Goal: Task Accomplishment & Management: Complete application form

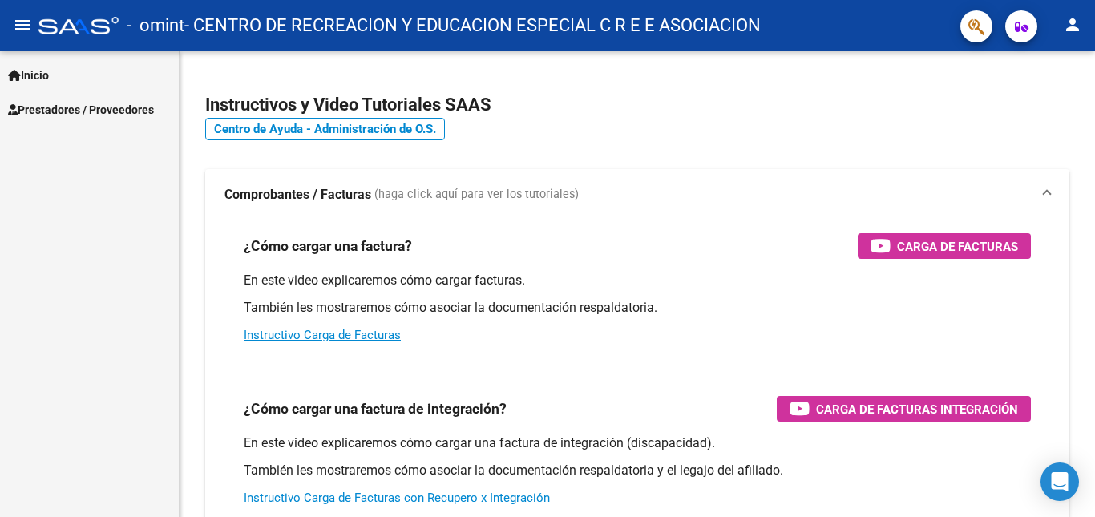
click at [49, 109] on span "Prestadores / Proveedores" at bounding box center [81, 110] width 146 height 18
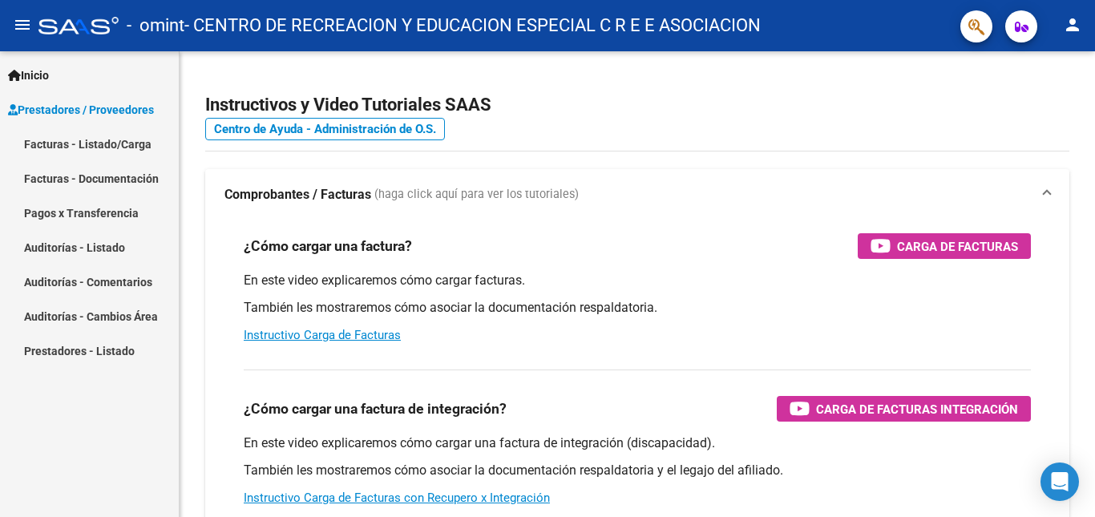
click at [104, 141] on link "Facturas - Listado/Carga" at bounding box center [89, 144] width 179 height 34
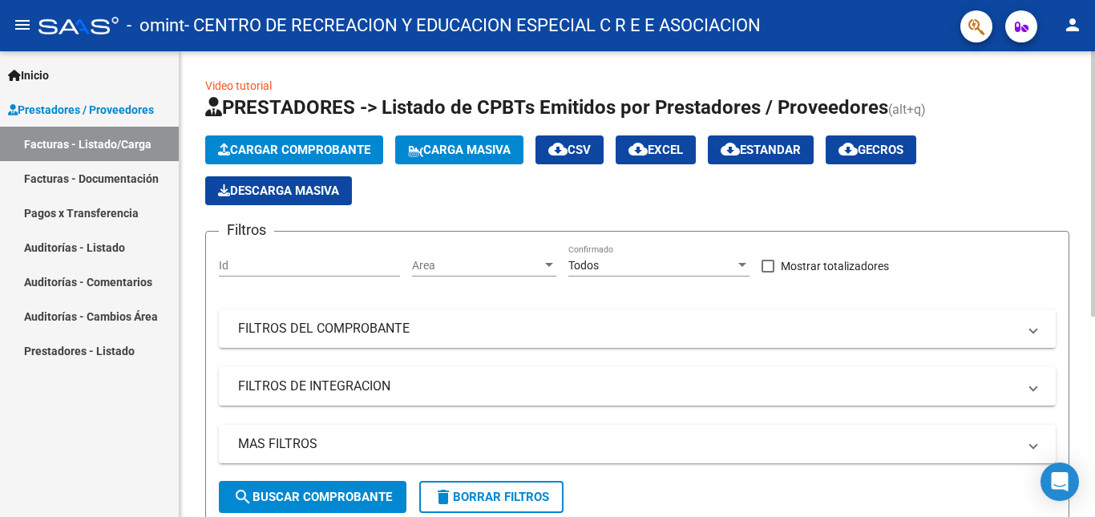
click at [275, 150] on span "Cargar Comprobante" at bounding box center [294, 150] width 152 height 14
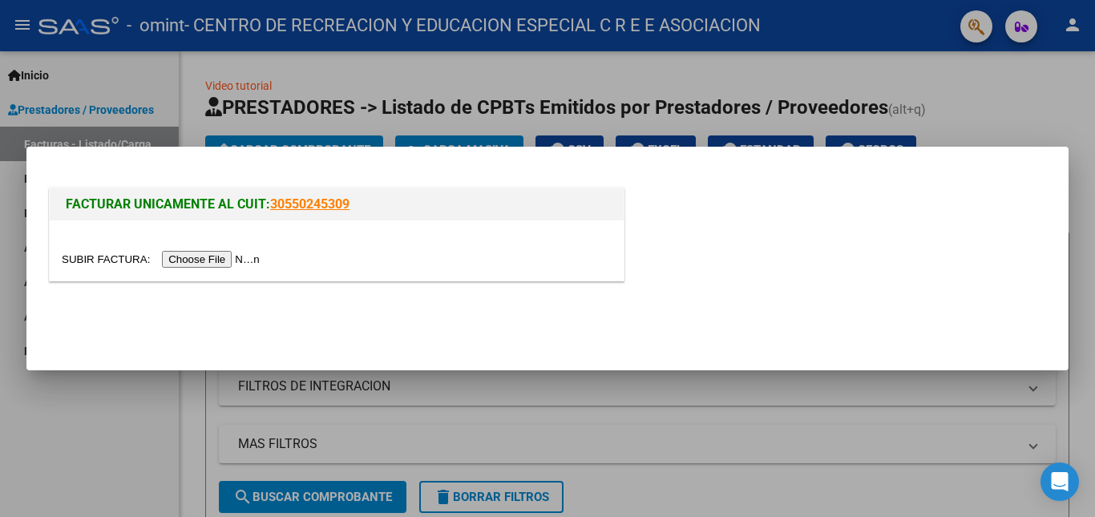
click at [202, 261] on input "file" at bounding box center [163, 259] width 203 height 17
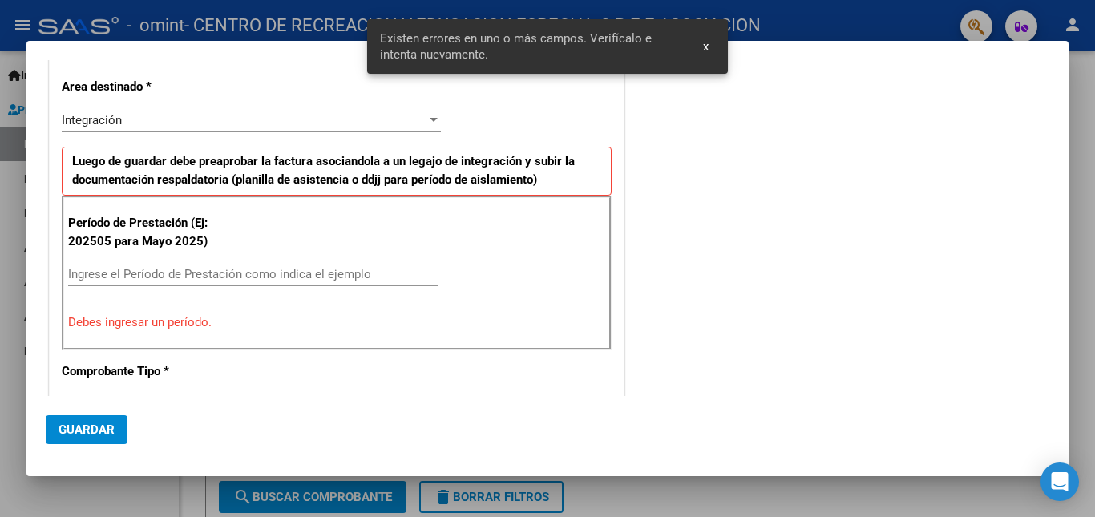
scroll to position [331, 0]
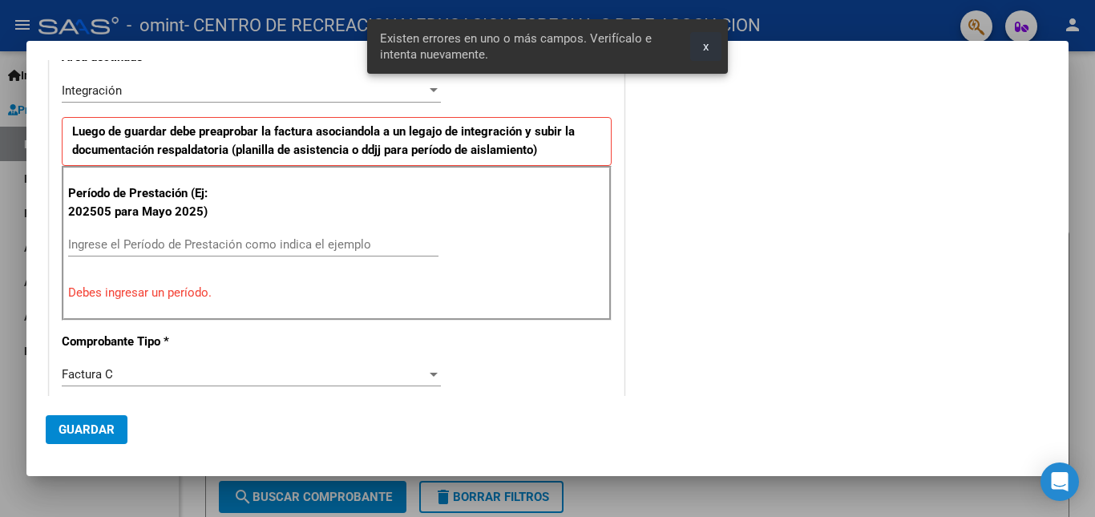
click at [706, 43] on span "x" at bounding box center [706, 46] width 6 height 14
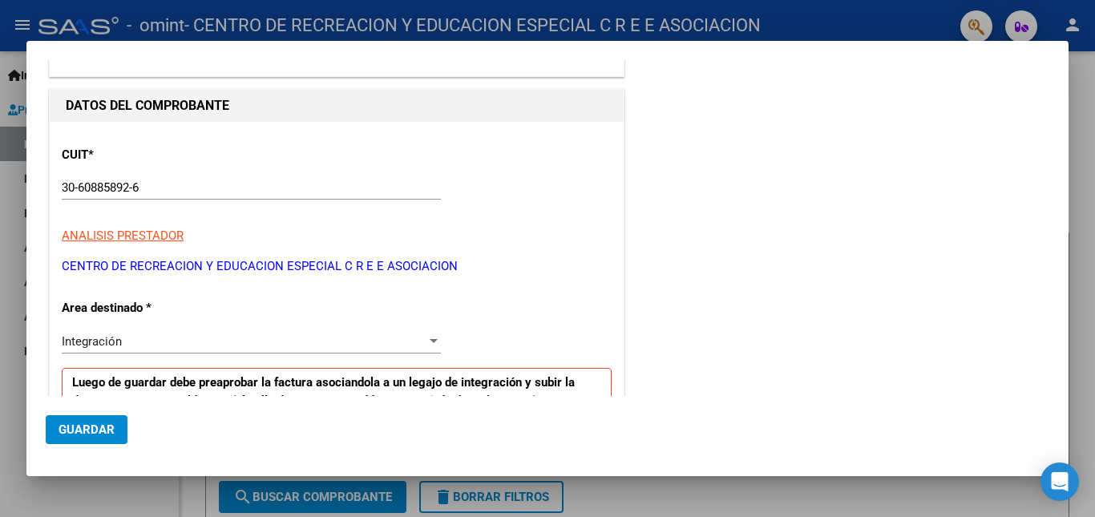
scroll to position [160, 0]
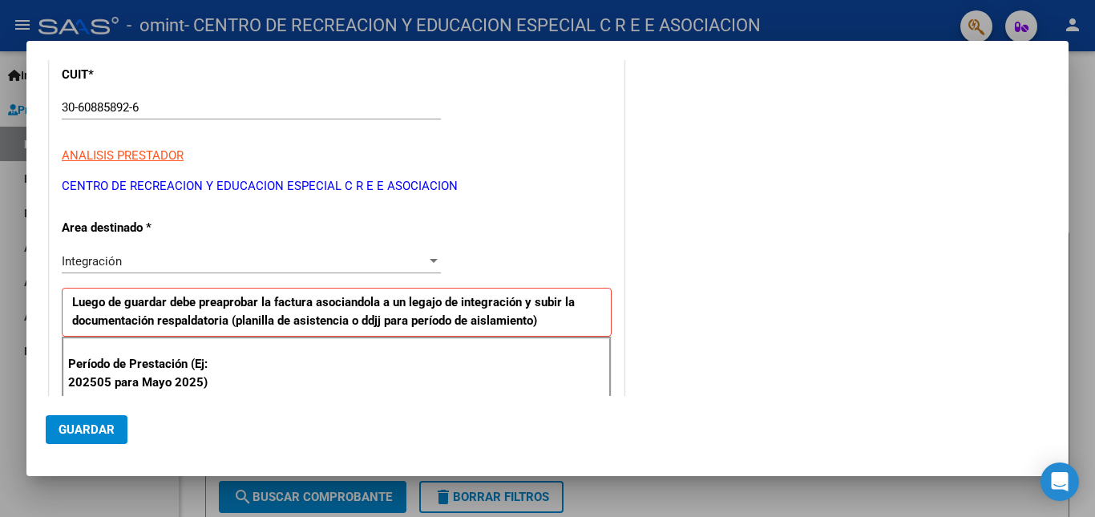
click at [430, 259] on div at bounding box center [434, 261] width 8 height 4
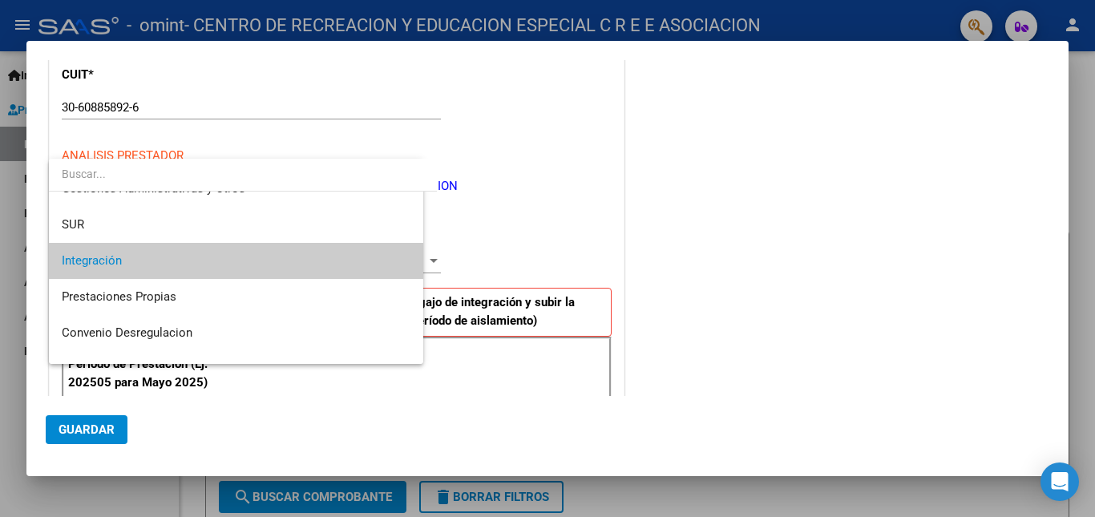
scroll to position [348, 0]
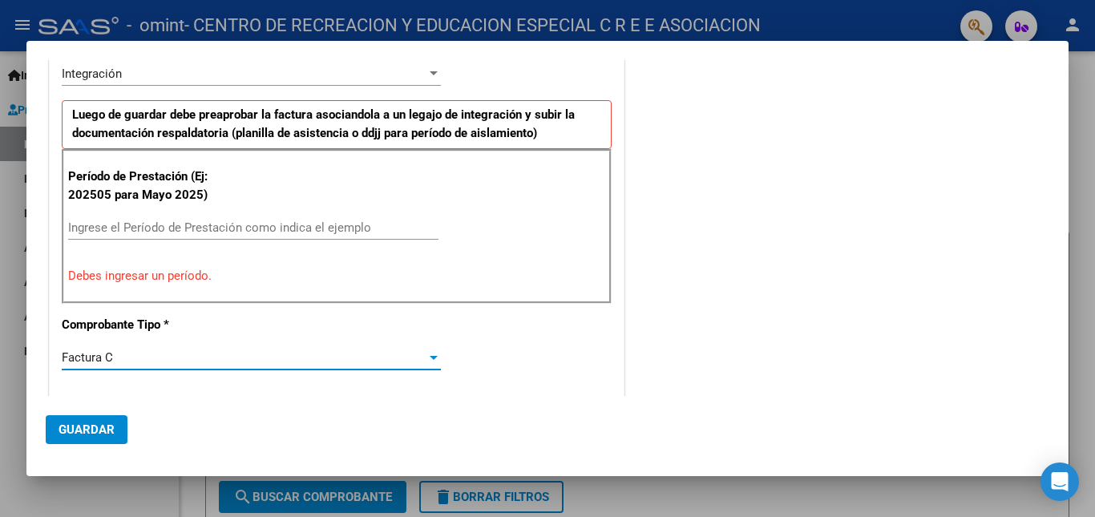
click at [112, 229] on input "Ingrese el Período de Prestación como indica el ejemplo" at bounding box center [253, 227] width 370 height 14
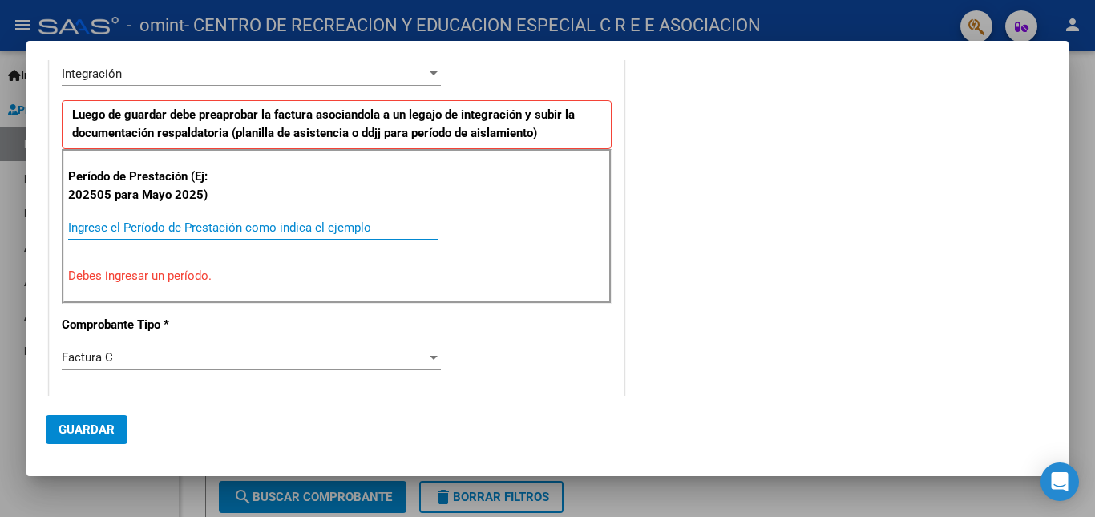
click at [112, 229] on input "Ingrese el Período de Prestación como indica el ejemplo" at bounding box center [253, 227] width 370 height 14
click at [280, 231] on input "Ingrese el Período de Prestación como indica el ejemplo" at bounding box center [253, 227] width 370 height 14
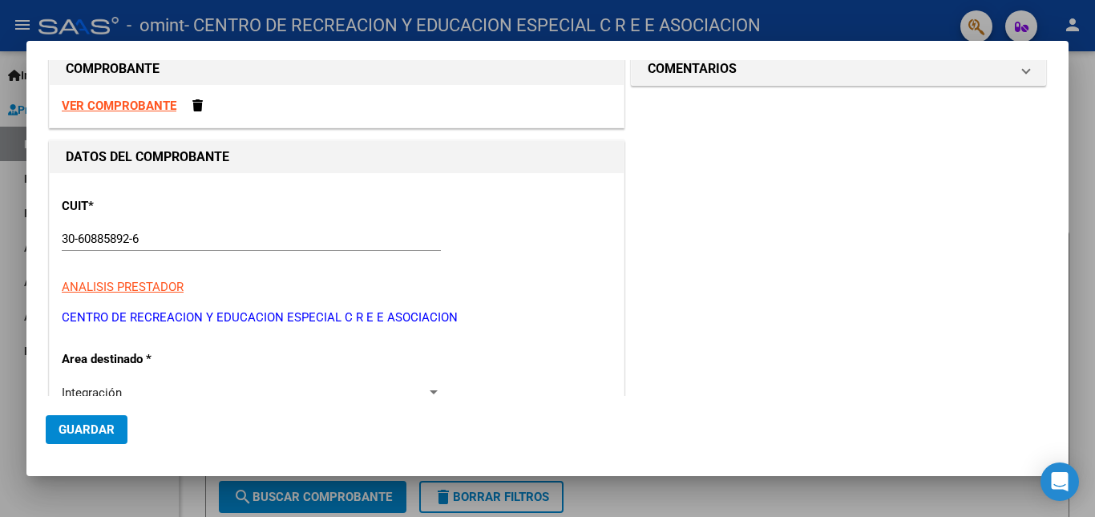
scroll to position [80, 0]
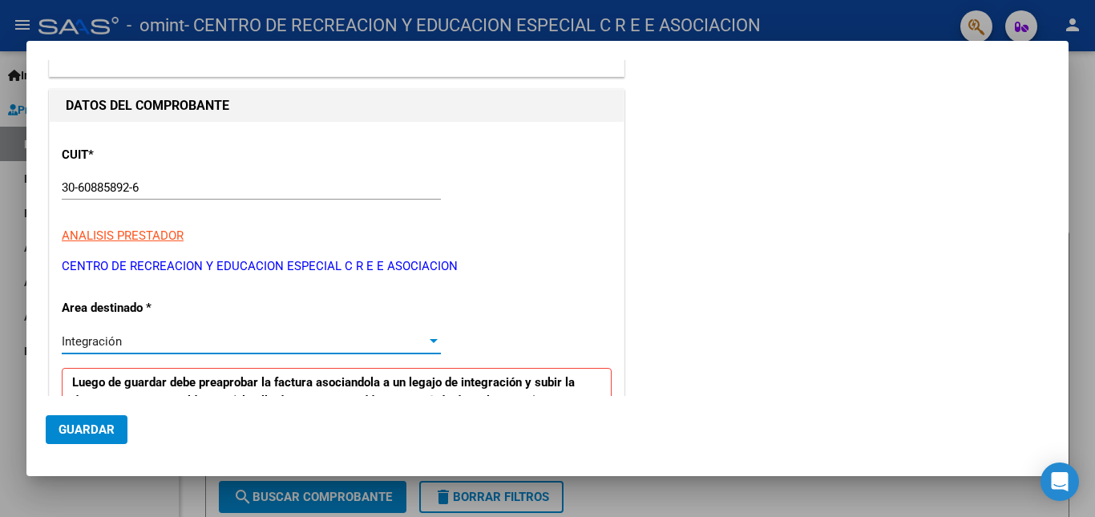
click at [432, 339] on div at bounding box center [434, 341] width 8 height 4
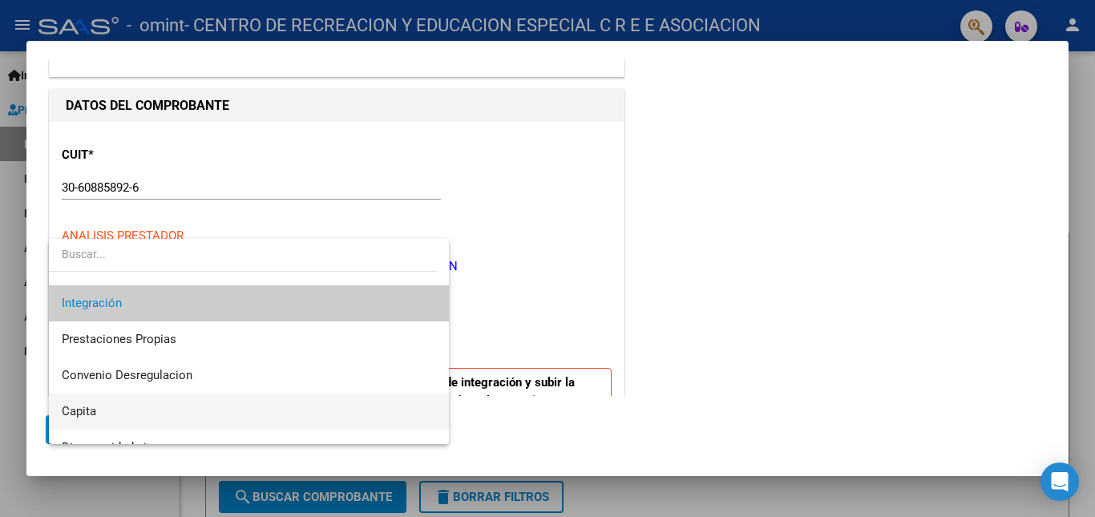
scroll to position [39, 0]
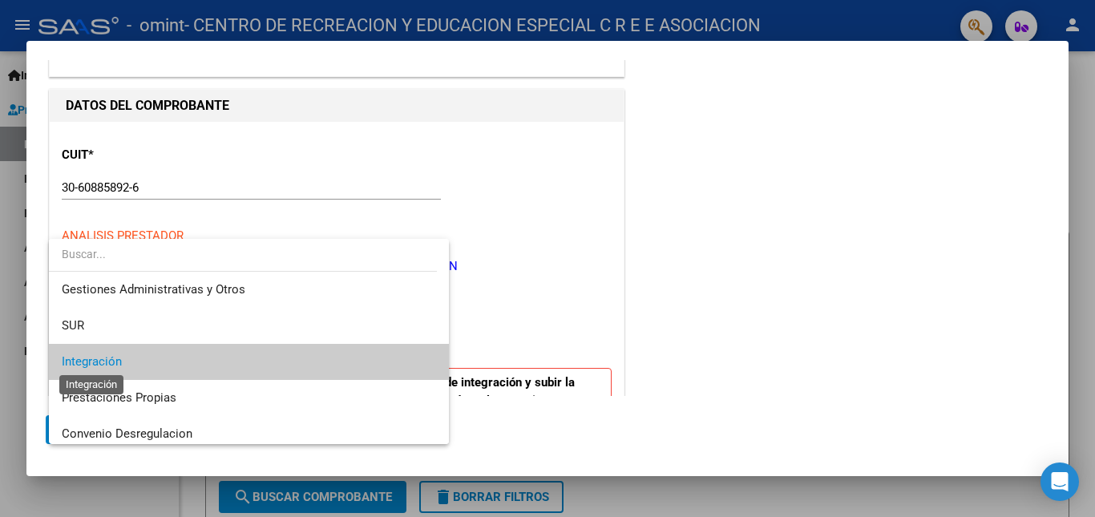
click at [118, 365] on span "Integración" at bounding box center [92, 361] width 60 height 14
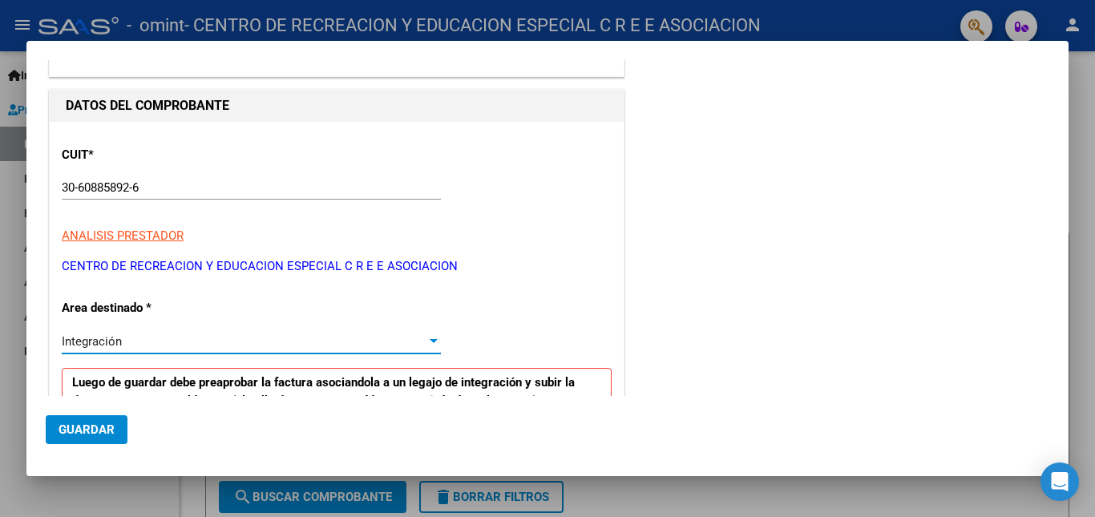
scroll to position [241, 0]
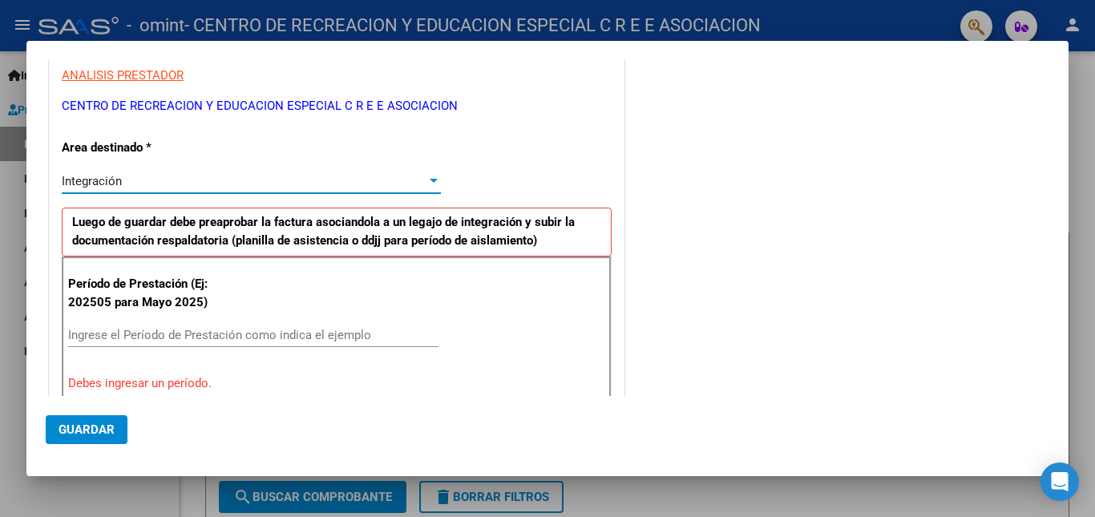
click at [87, 334] on input "Ingrese el Período de Prestación como indica el ejemplo" at bounding box center [253, 335] width 370 height 14
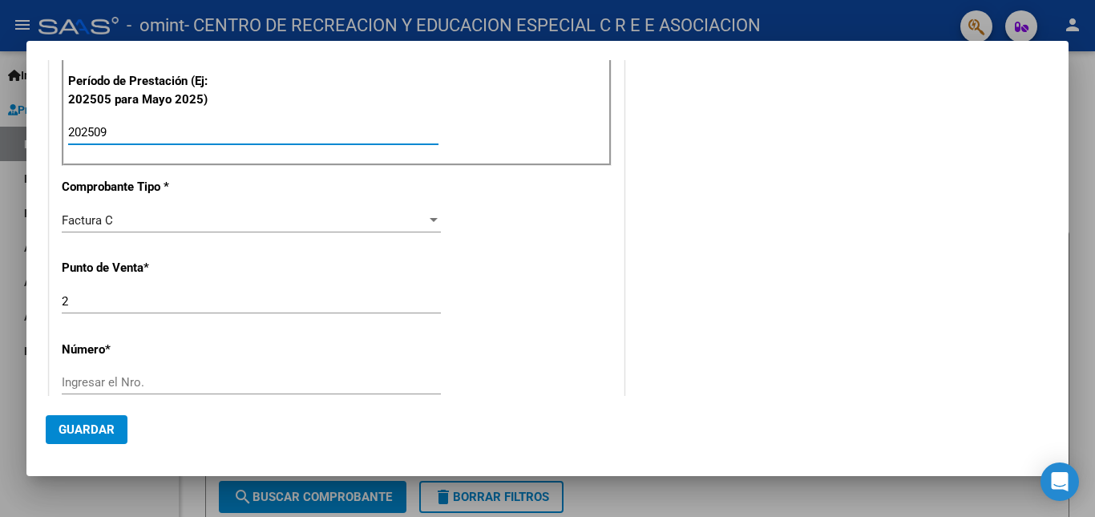
scroll to position [481, 0]
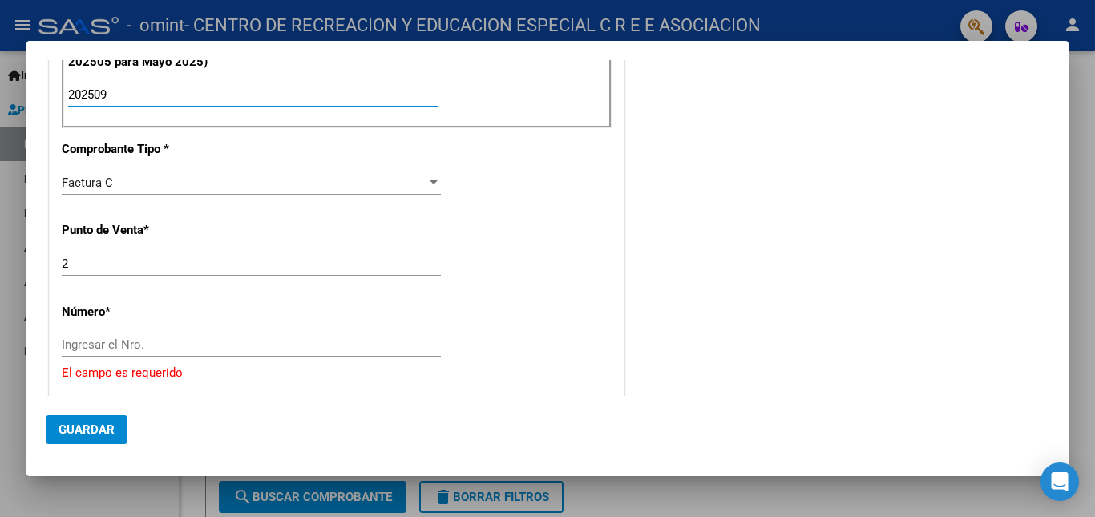
type input "202509"
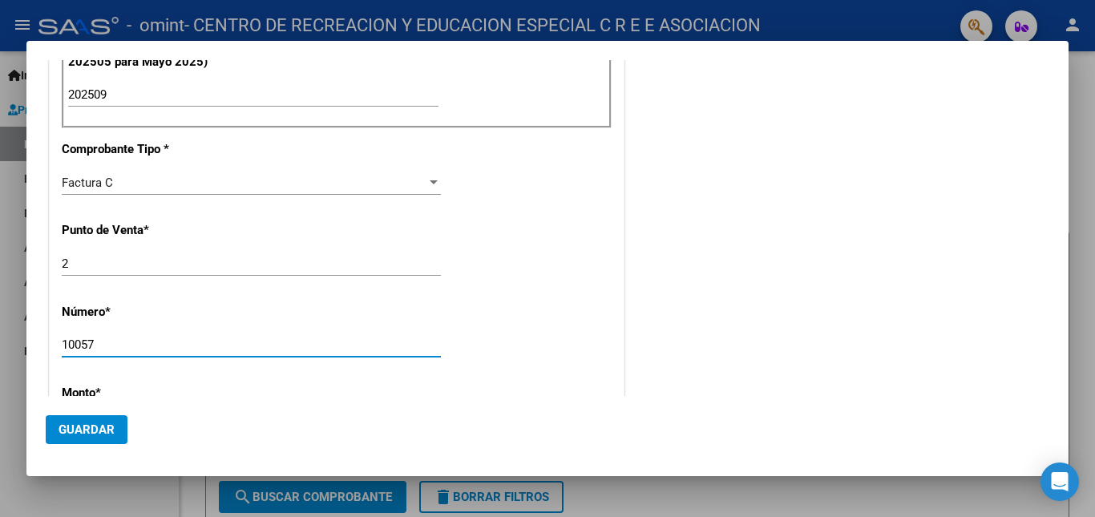
type input "10057"
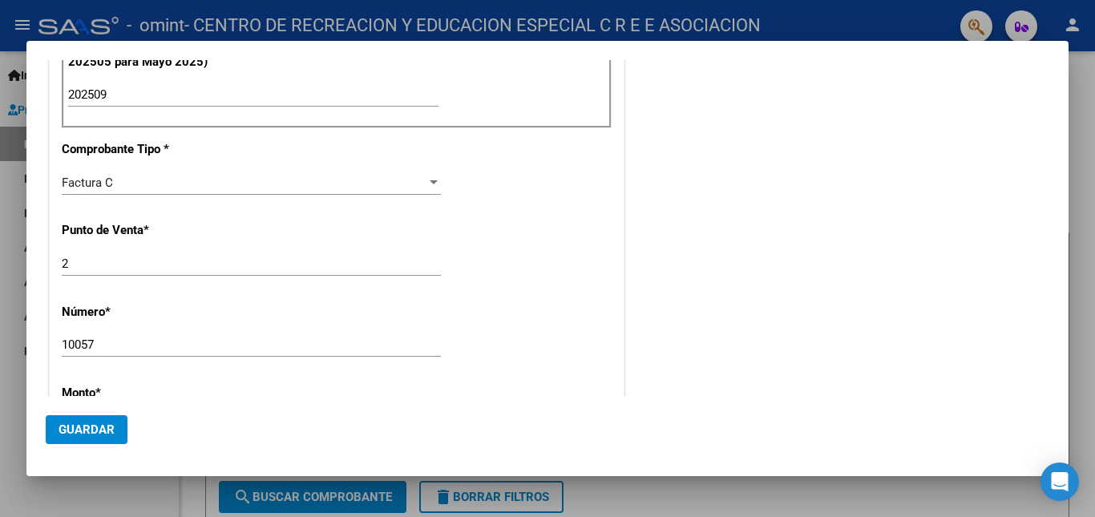
scroll to position [679, 0]
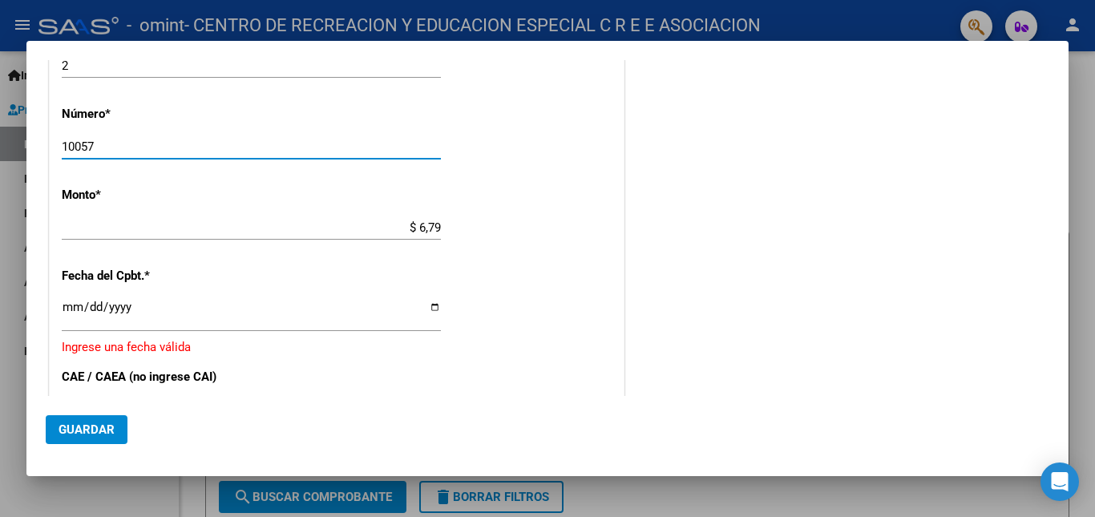
click at [148, 148] on input "10057" at bounding box center [251, 147] width 379 height 14
click at [146, 146] on input "10057" at bounding box center [251, 147] width 379 height 14
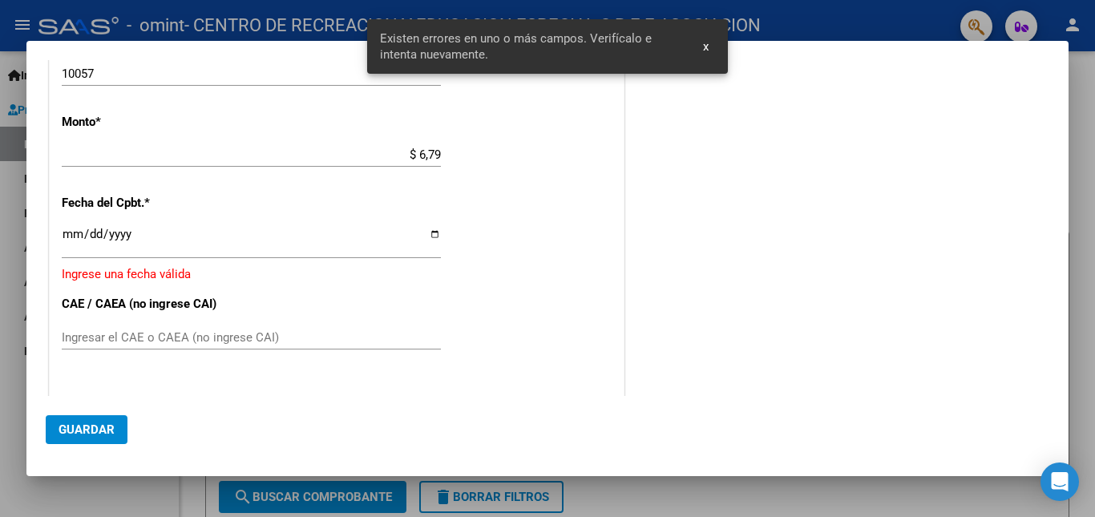
scroll to position [763, 0]
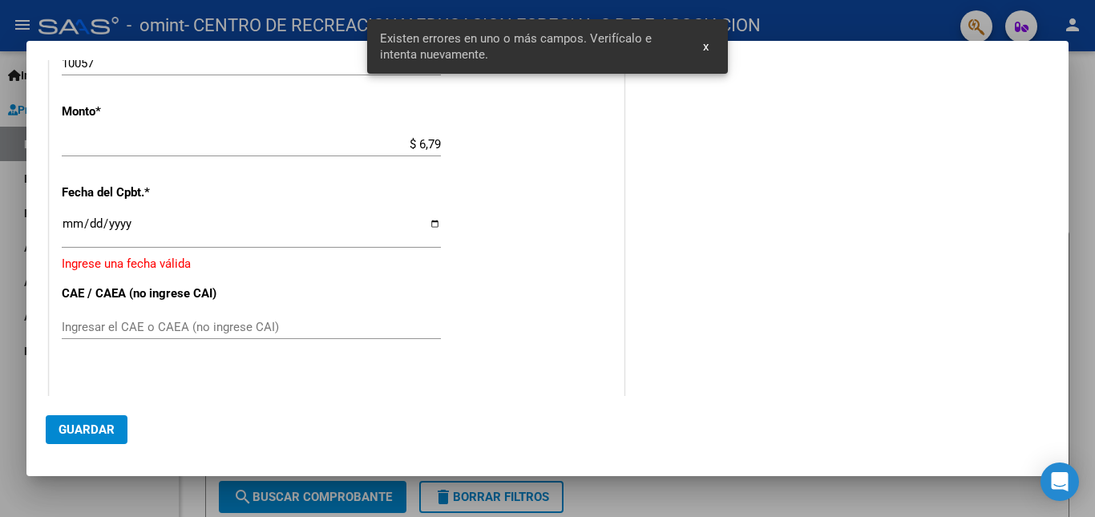
click at [703, 50] on span "x" at bounding box center [706, 46] width 6 height 14
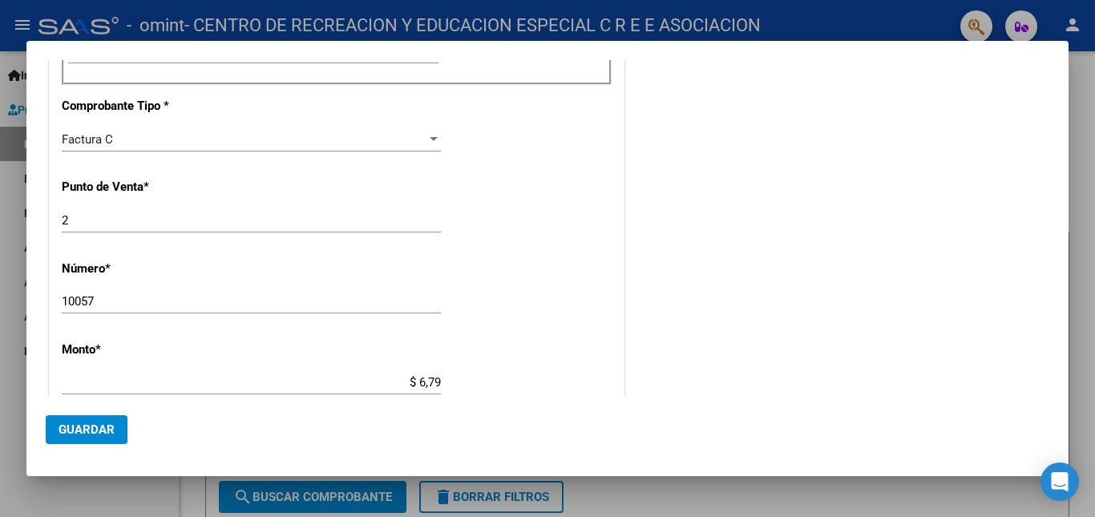
scroll to position [561, 0]
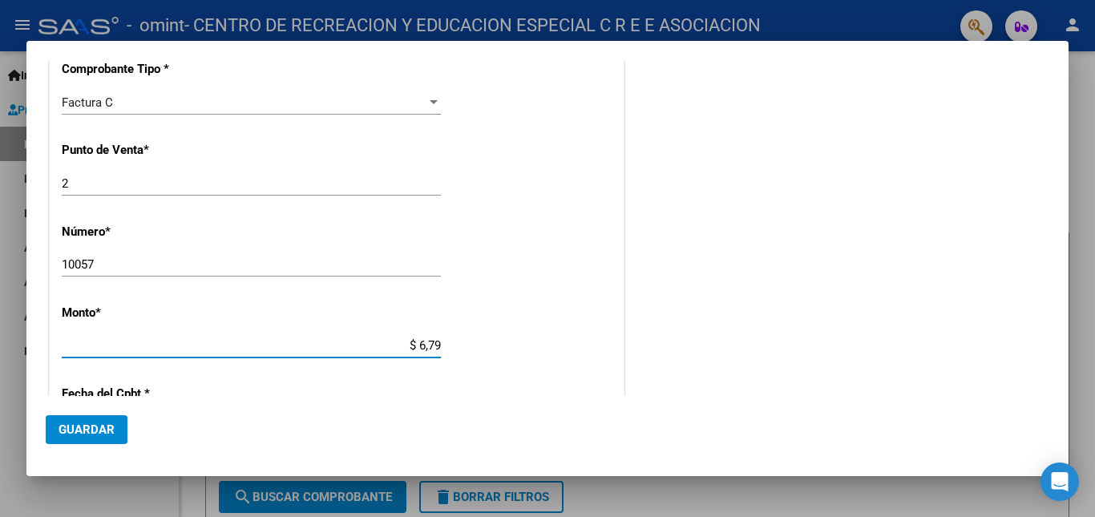
drag, startPoint x: 385, startPoint y: 338, endPoint x: 441, endPoint y: 342, distance: 56.3
click at [441, 342] on app-form-text-field "Monto * $ 6,79 Ingresar el monto" at bounding box center [258, 329] width 392 height 48
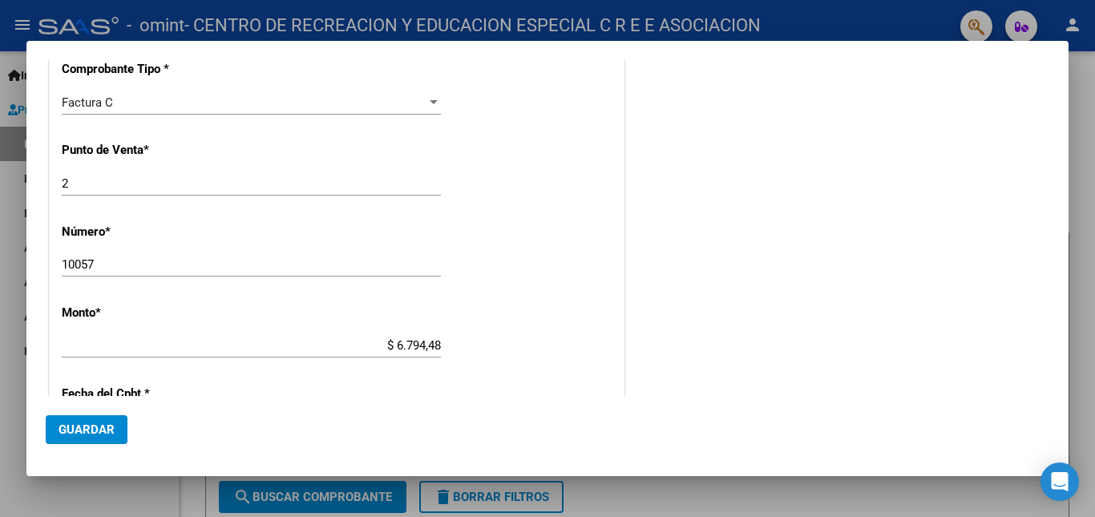
scroll to position [765, 0]
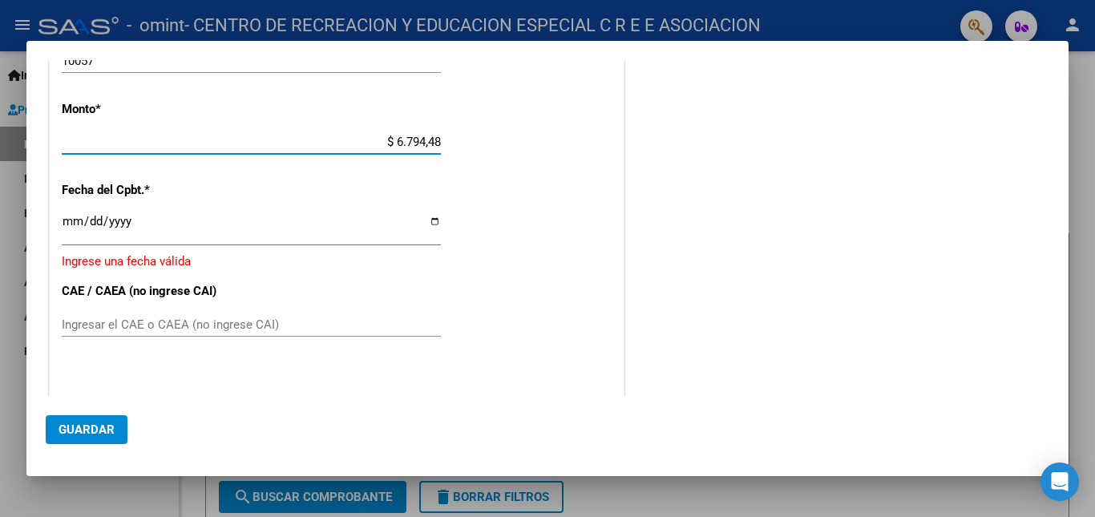
drag, startPoint x: 358, startPoint y: 141, endPoint x: 458, endPoint y: 141, distance: 99.4
click at [458, 141] on div "CUIT * 30-60885892-6 Ingresar CUIT ANALISIS PRESTADOR CENTRO DE RECREACION Y ED…" at bounding box center [337, 45] width 574 height 1216
type input "$ 679.448,99"
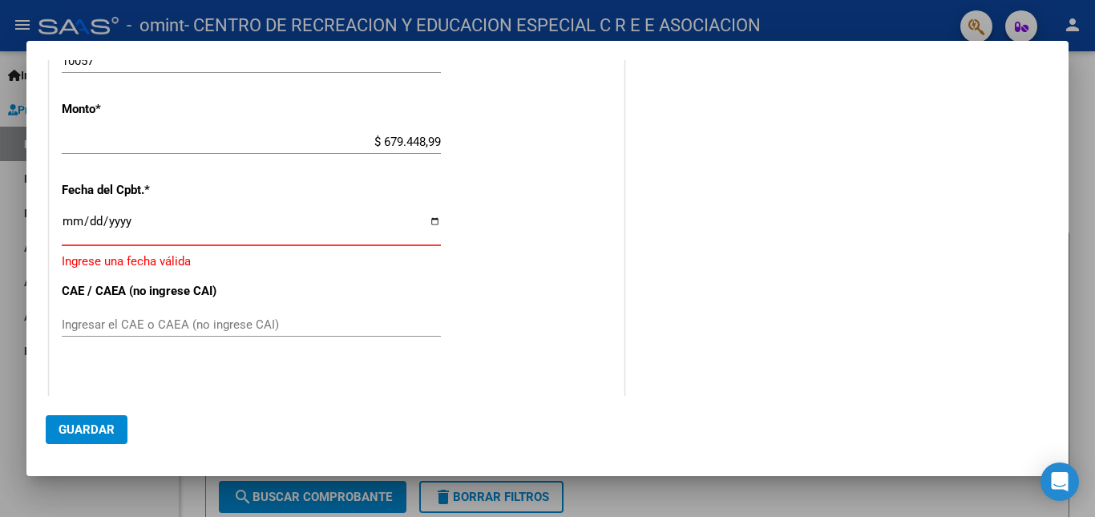
click at [432, 219] on input "Ingresar la fecha" at bounding box center [251, 228] width 379 height 26
type input "[DATE]"
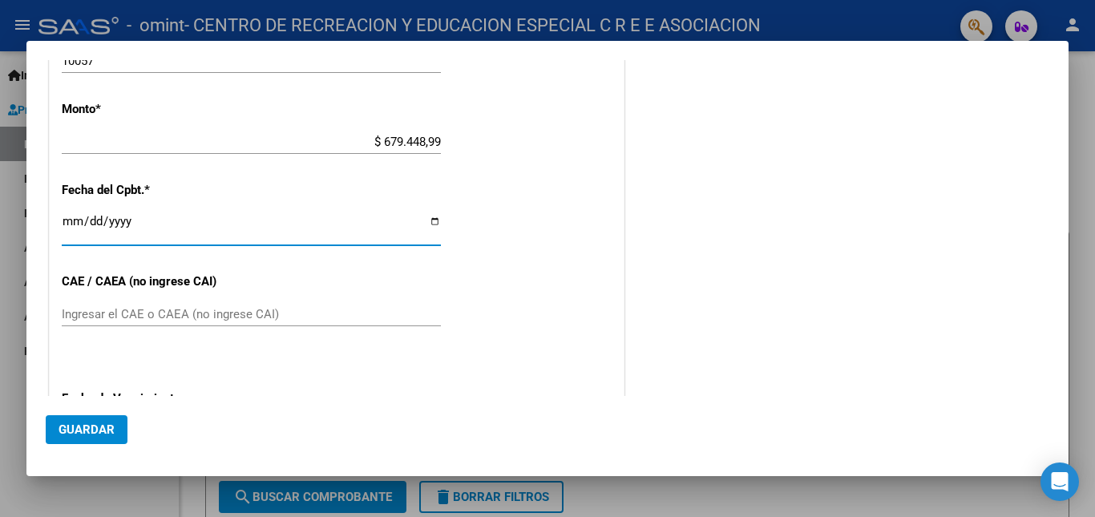
click at [89, 316] on input "Ingresar el CAE o CAEA (no ingrese CAI)" at bounding box center [251, 314] width 379 height 14
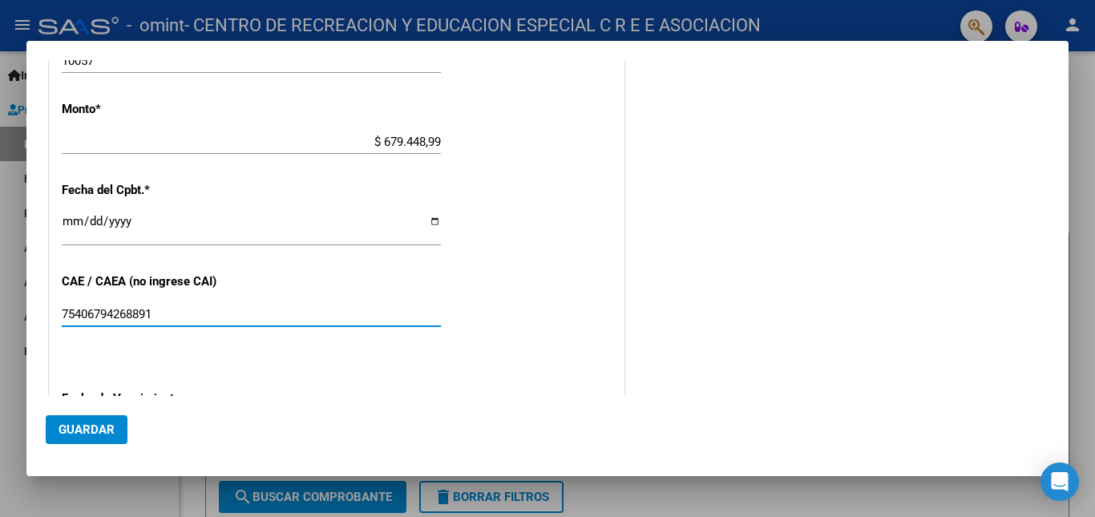
type input "75406794268891"
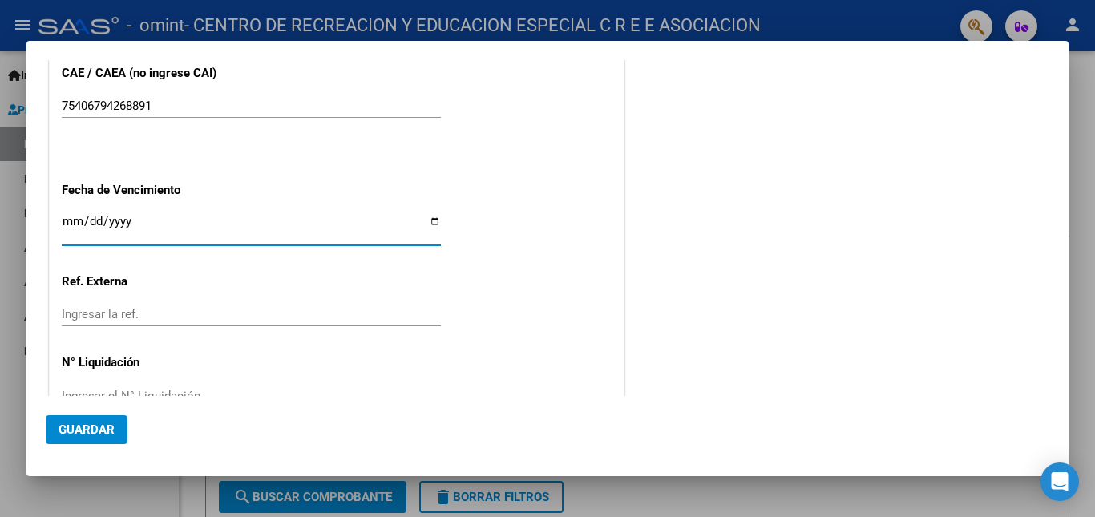
click at [433, 221] on input "Ingresar la fecha" at bounding box center [251, 228] width 379 height 26
type input "[DATE]"
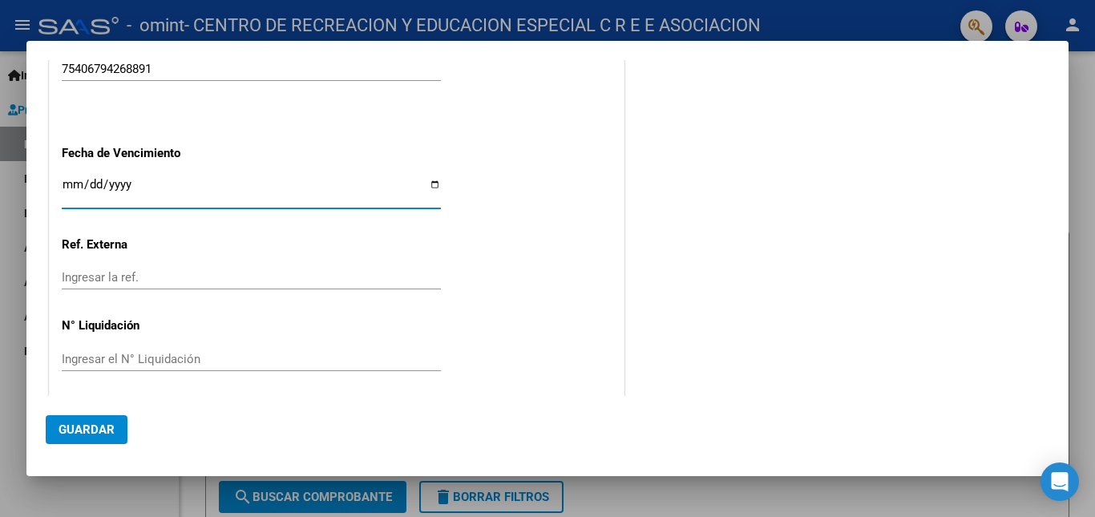
scroll to position [1016, 0]
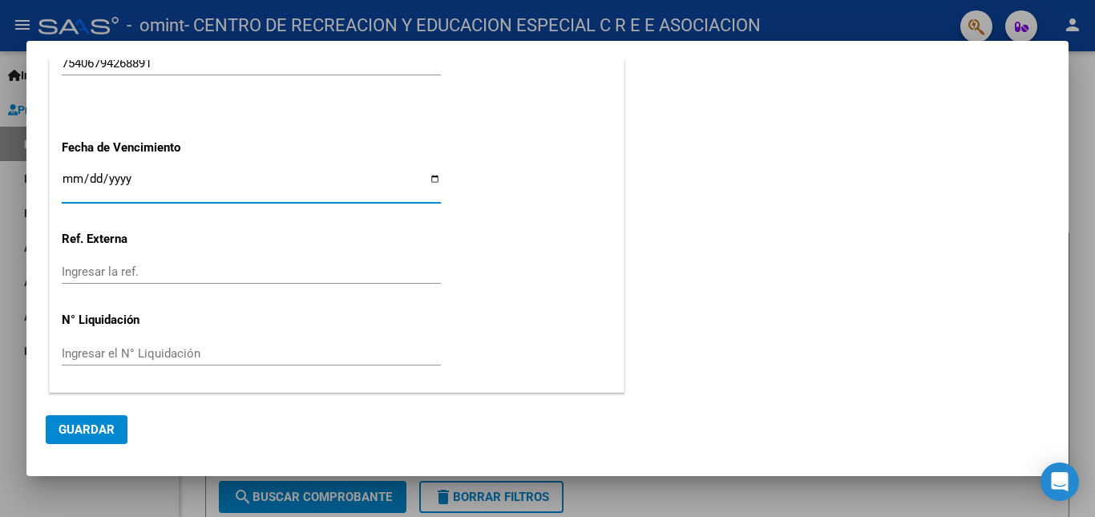
click at [99, 421] on button "Guardar" at bounding box center [87, 429] width 82 height 29
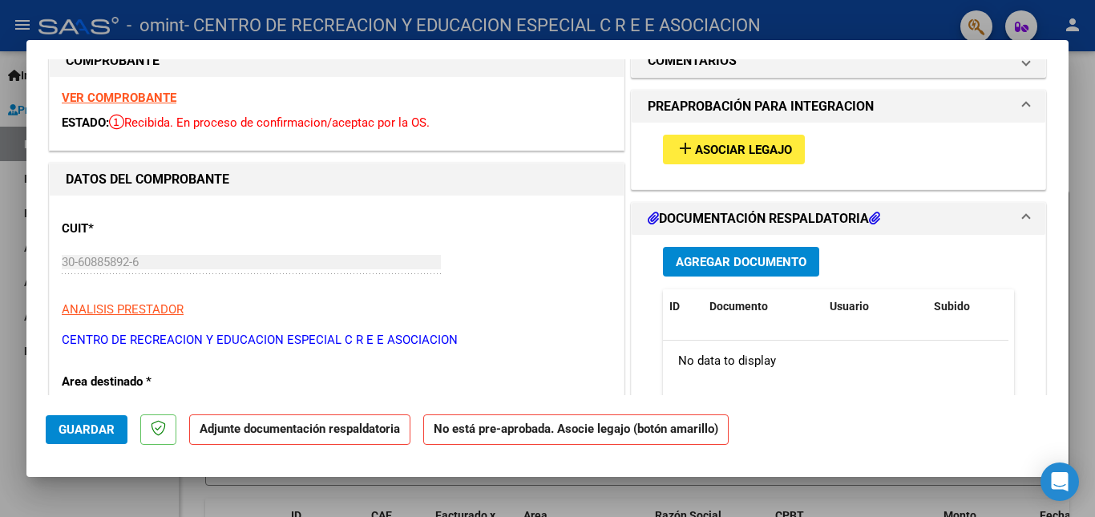
scroll to position [0, 0]
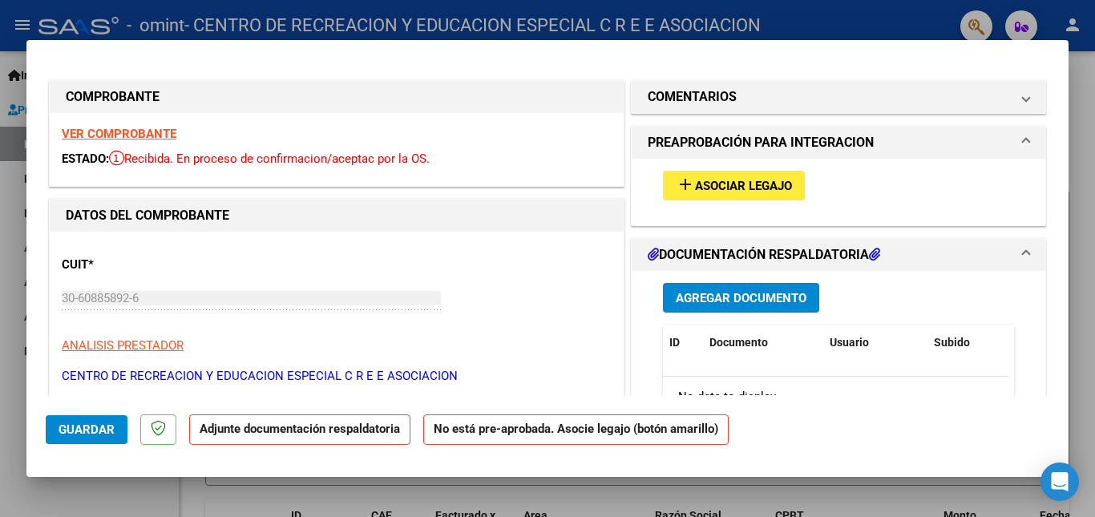
click at [734, 180] on span "Asociar Legajo" at bounding box center [743, 186] width 97 height 14
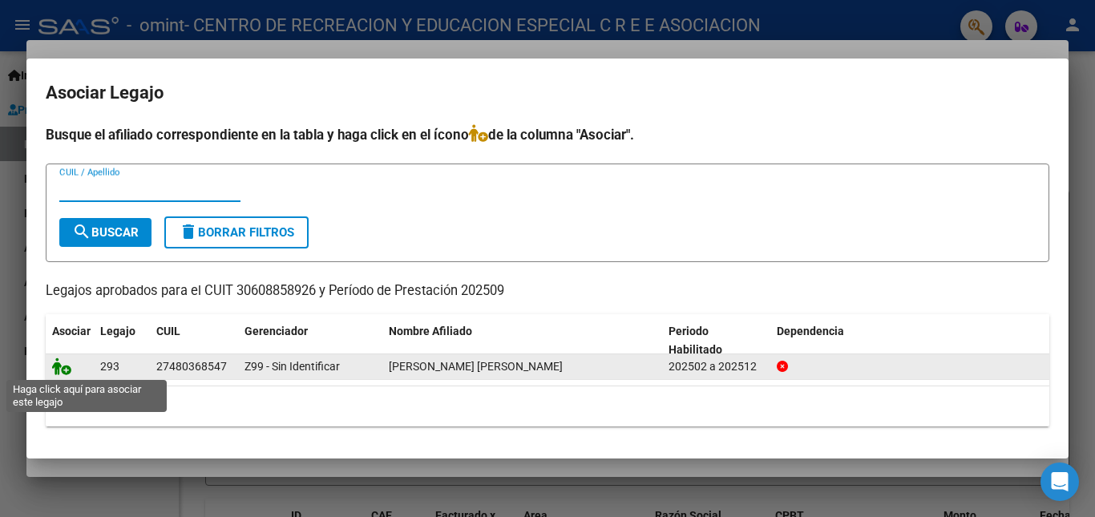
click at [68, 370] on icon at bounding box center [61, 367] width 19 height 18
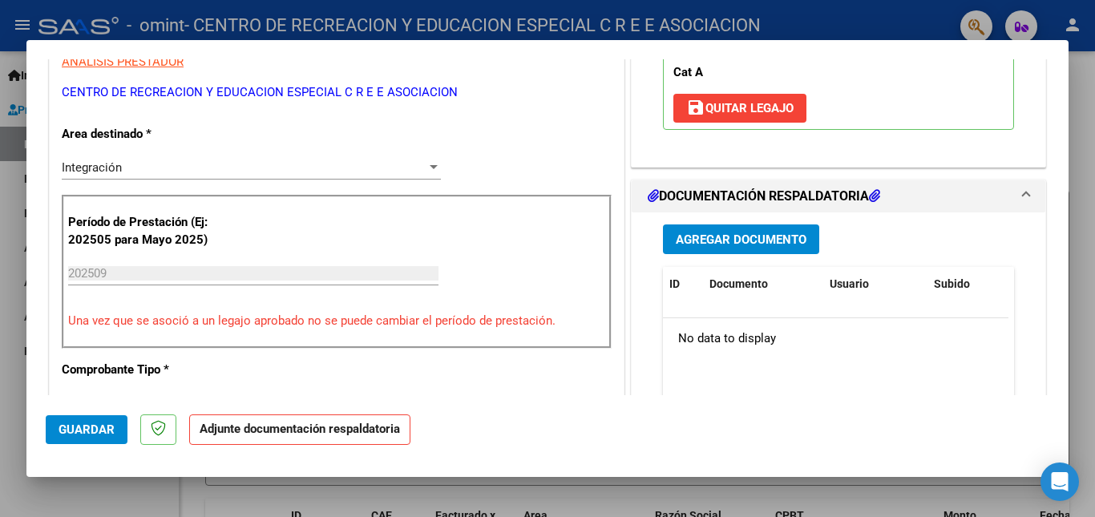
scroll to position [321, 0]
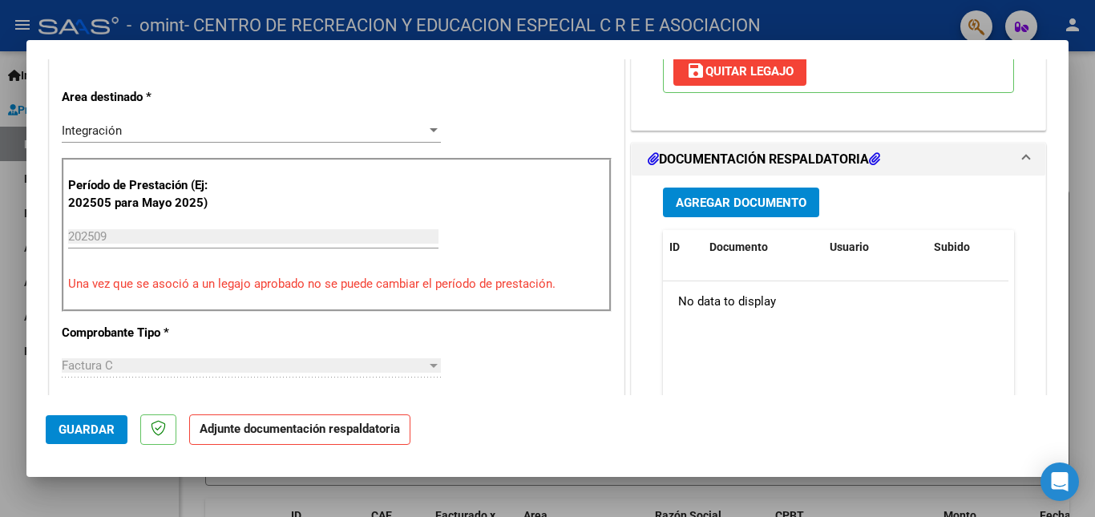
click at [720, 203] on span "Agregar Documento" at bounding box center [741, 203] width 131 height 14
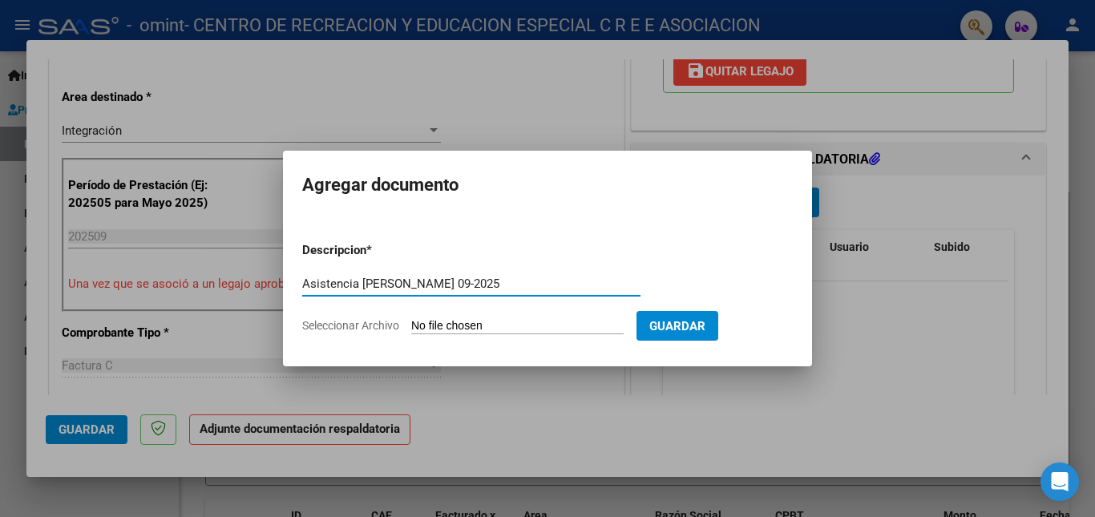
type input "Asistencia [PERSON_NAME] 09-2025"
click at [370, 322] on span "Seleccionar Archivo" at bounding box center [350, 325] width 97 height 13
click at [411, 322] on input "Seleccionar Archivo" at bounding box center [517, 326] width 212 height 15
type input "C:\fakepath\Asistencia [PERSON_NAME] 09-2025.pdf"
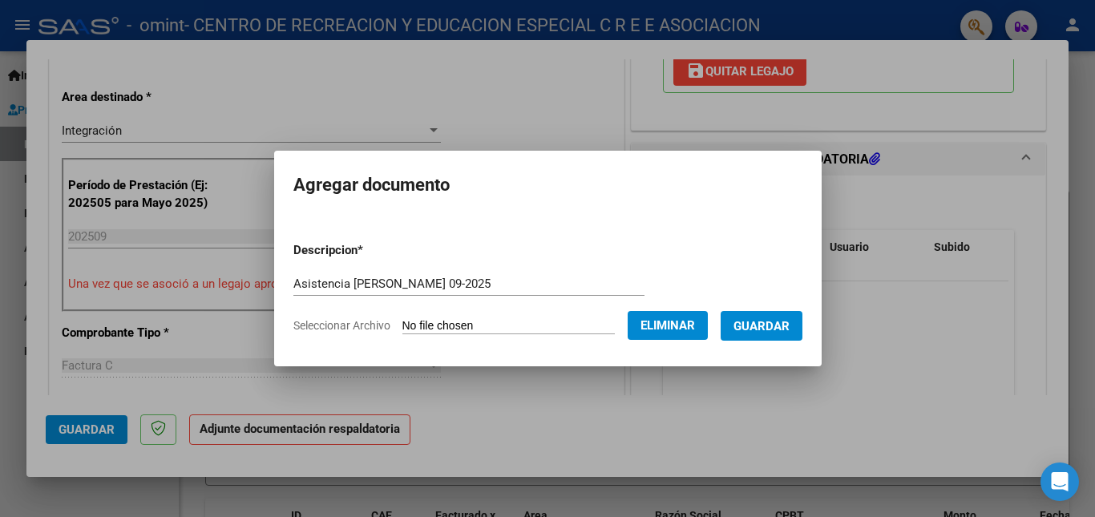
click at [773, 322] on span "Guardar" at bounding box center [762, 326] width 56 height 14
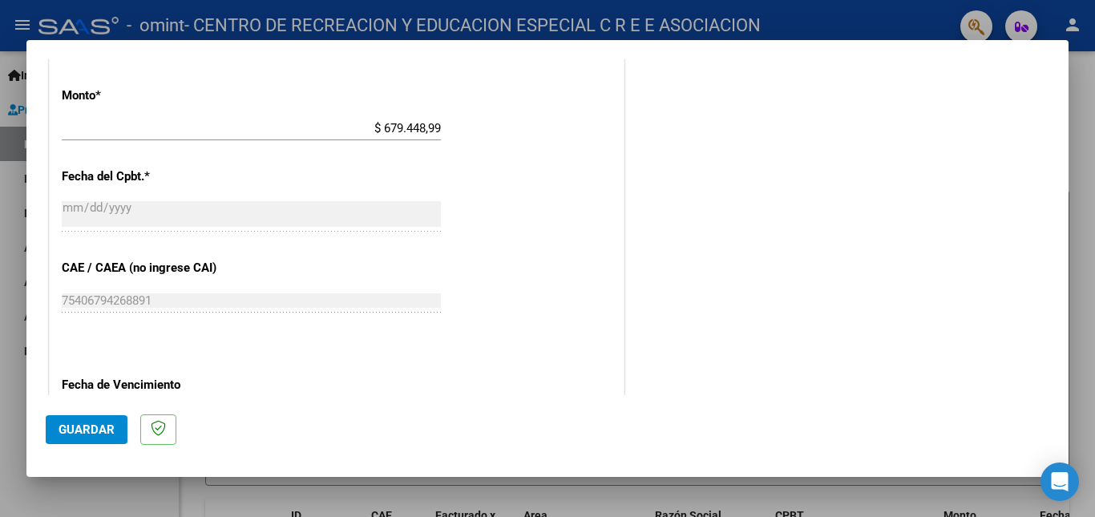
scroll to position [1040, 0]
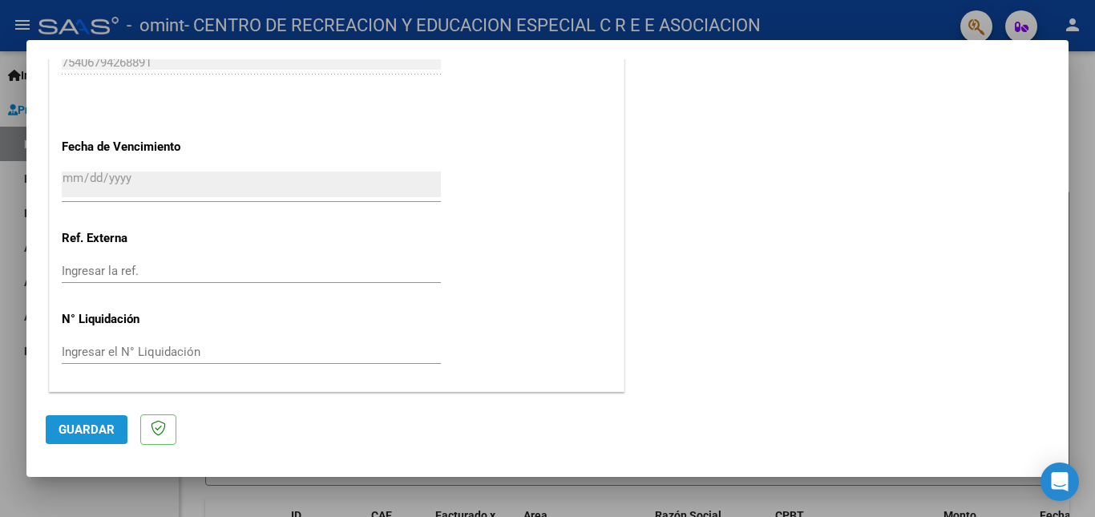
click at [100, 425] on span "Guardar" at bounding box center [87, 430] width 56 height 14
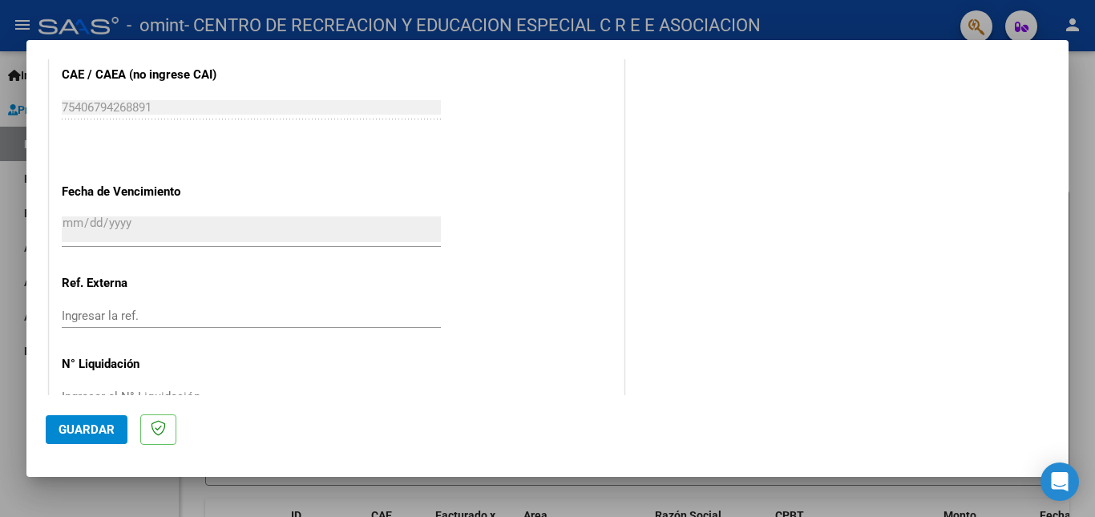
scroll to position [960, 0]
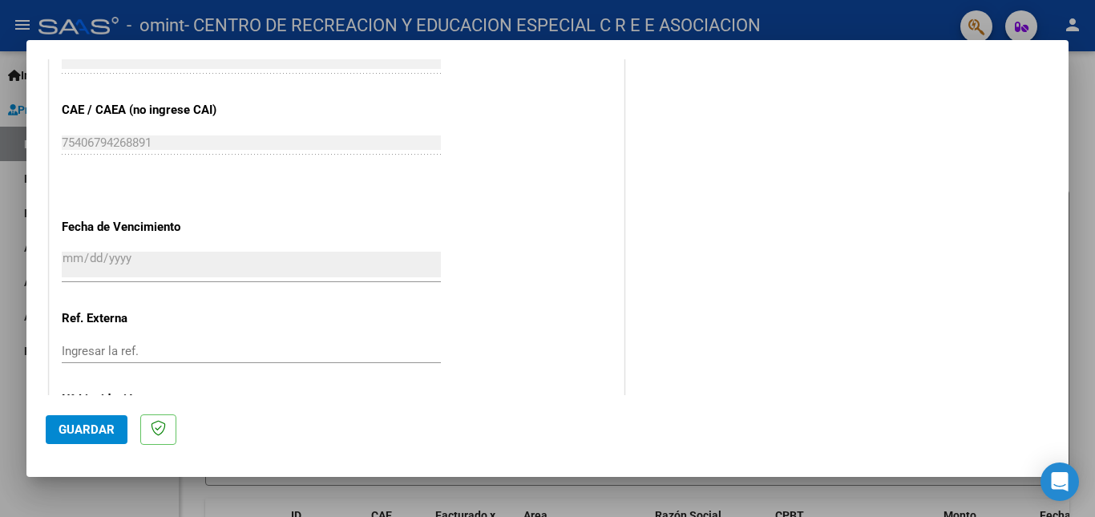
drag, startPoint x: 1078, startPoint y: 155, endPoint x: 871, endPoint y: 277, distance: 240.1
click at [1078, 158] on div at bounding box center [547, 258] width 1095 height 517
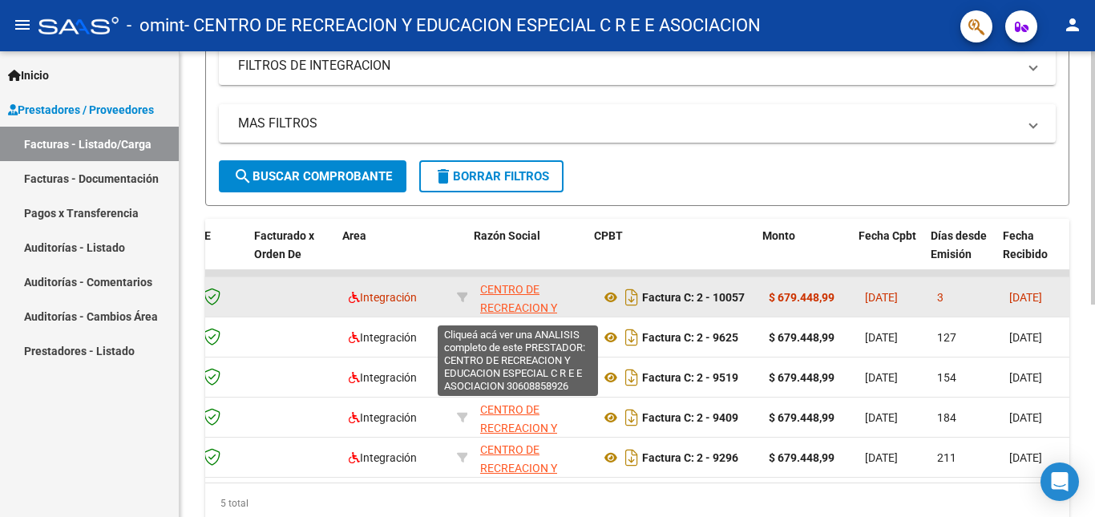
scroll to position [0, 181]
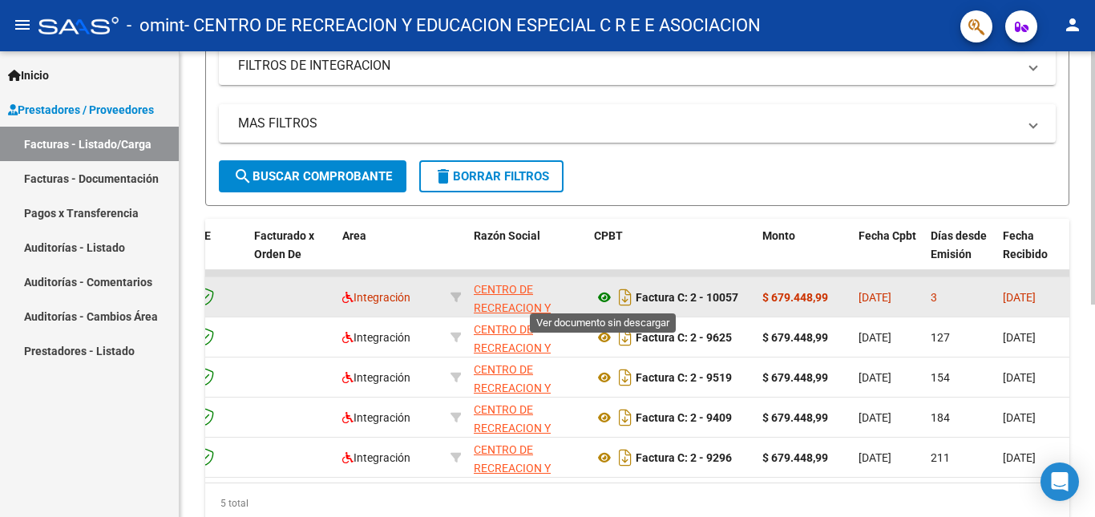
click at [609, 298] on icon at bounding box center [604, 297] width 21 height 19
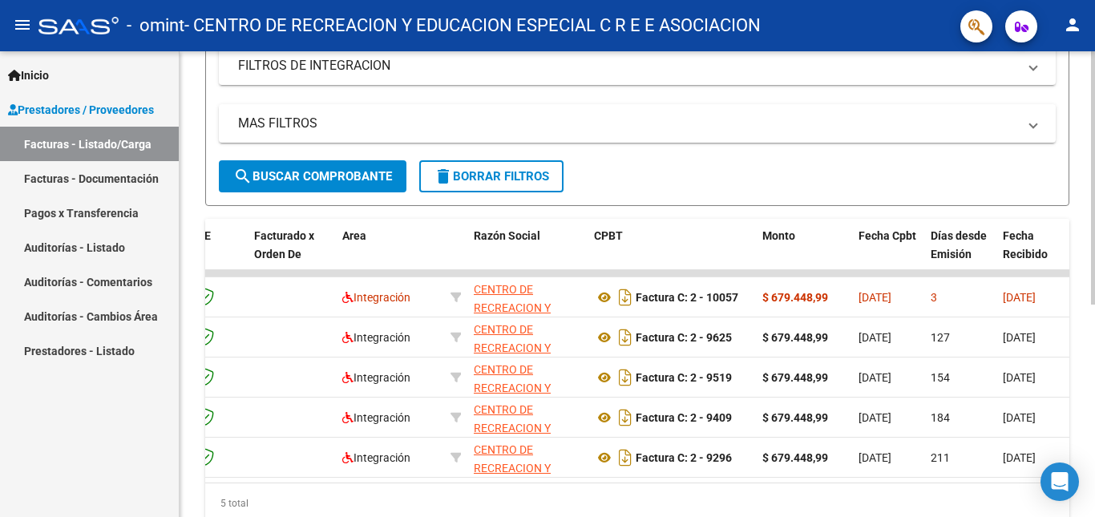
scroll to position [0, 0]
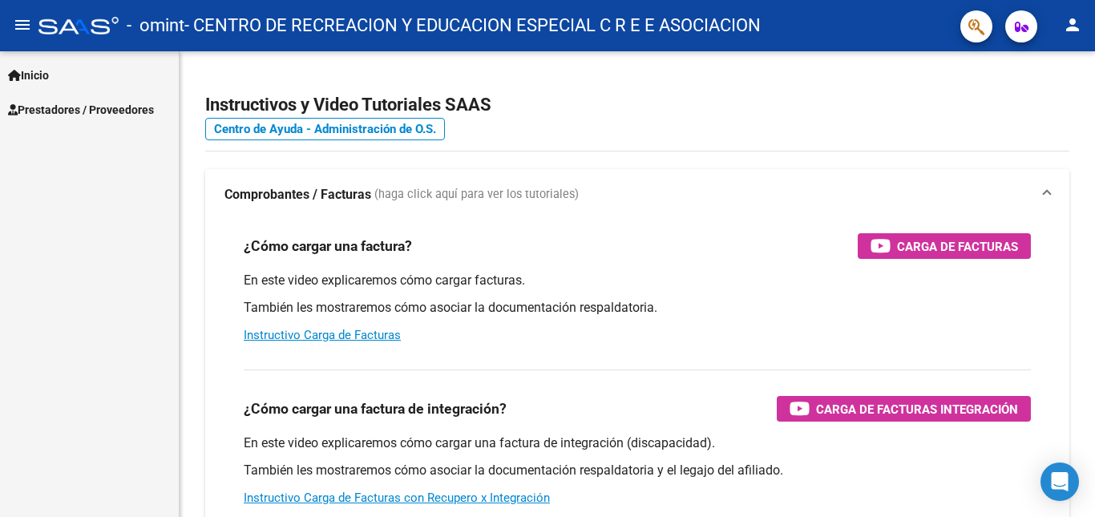
click at [63, 70] on link "Inicio" at bounding box center [89, 75] width 179 height 34
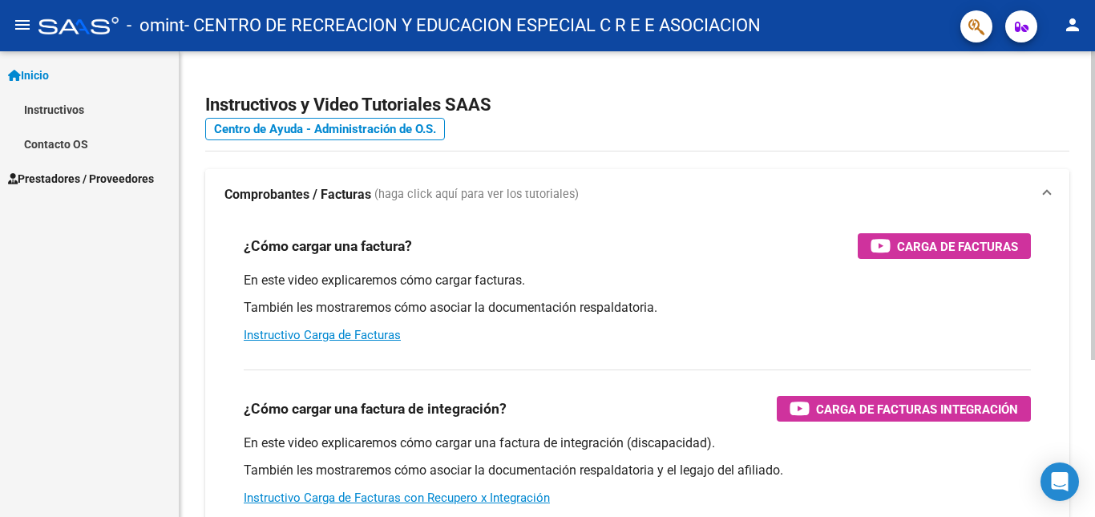
click at [313, 81] on app-root-component "Instructivos y Video Tutoriales SAAS Centro de Ayuda - Administración de O.S. C…" at bounding box center [637, 377] width 864 height 601
click at [23, 20] on mat-icon "menu" at bounding box center [22, 24] width 19 height 19
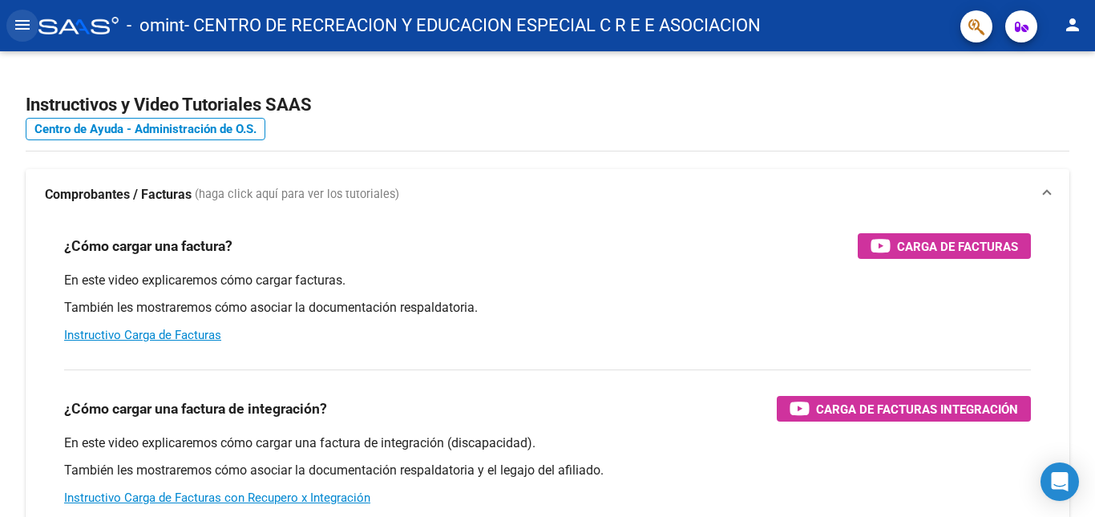
click at [23, 22] on mat-icon "menu" at bounding box center [22, 24] width 19 height 19
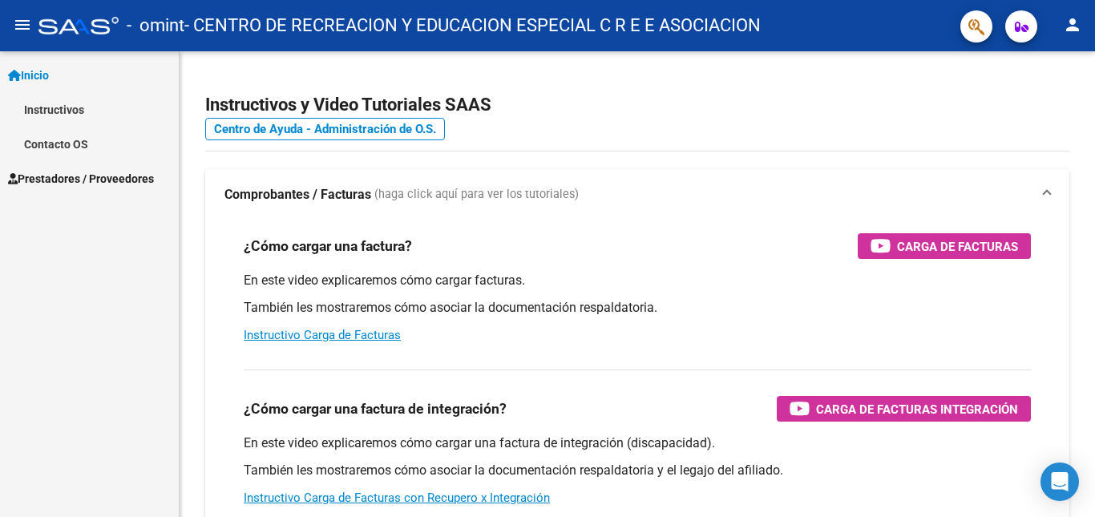
click at [67, 187] on span "Prestadores / Proveedores" at bounding box center [81, 179] width 146 height 18
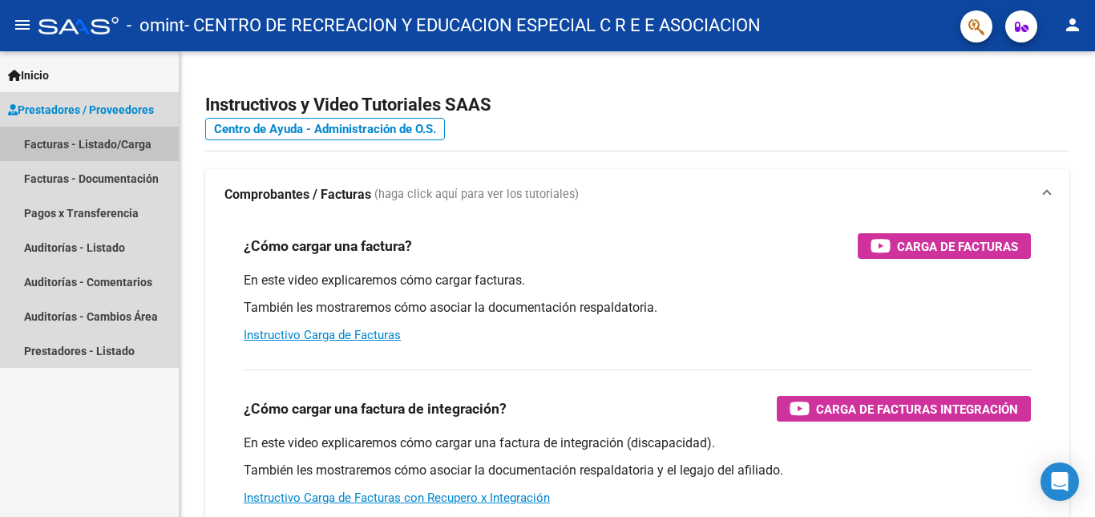
click at [83, 144] on link "Facturas - Listado/Carga" at bounding box center [89, 144] width 179 height 34
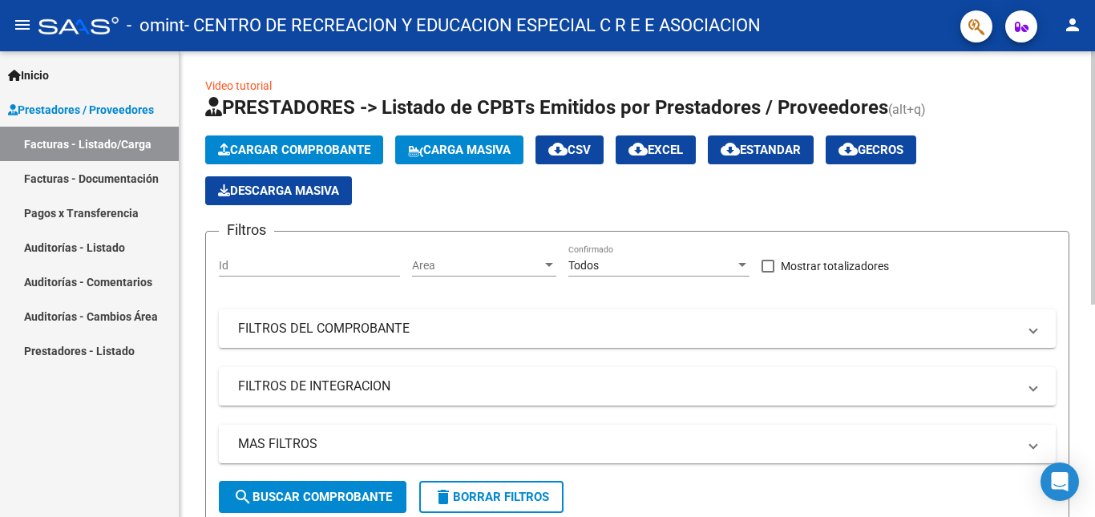
click at [334, 153] on span "Cargar Comprobante" at bounding box center [294, 150] width 152 height 14
